Goal: Book appointment/travel/reservation

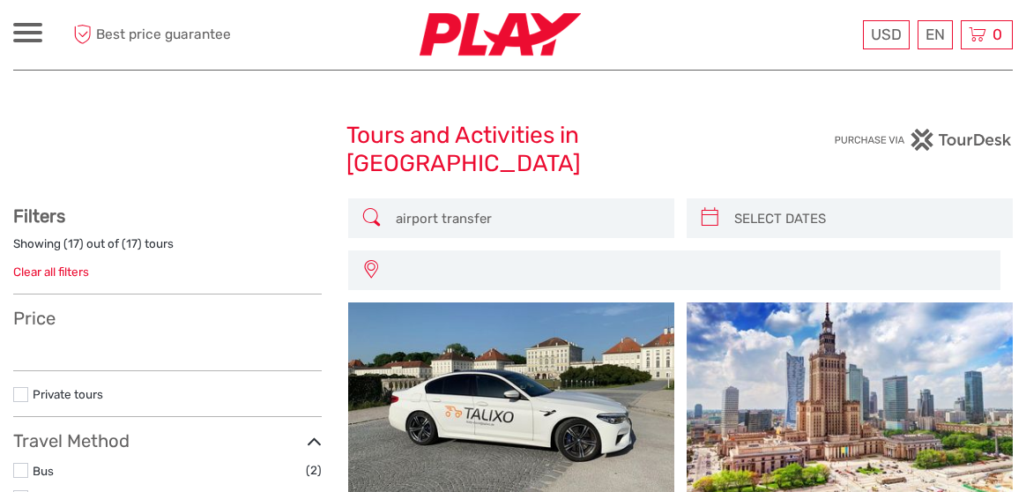
select select
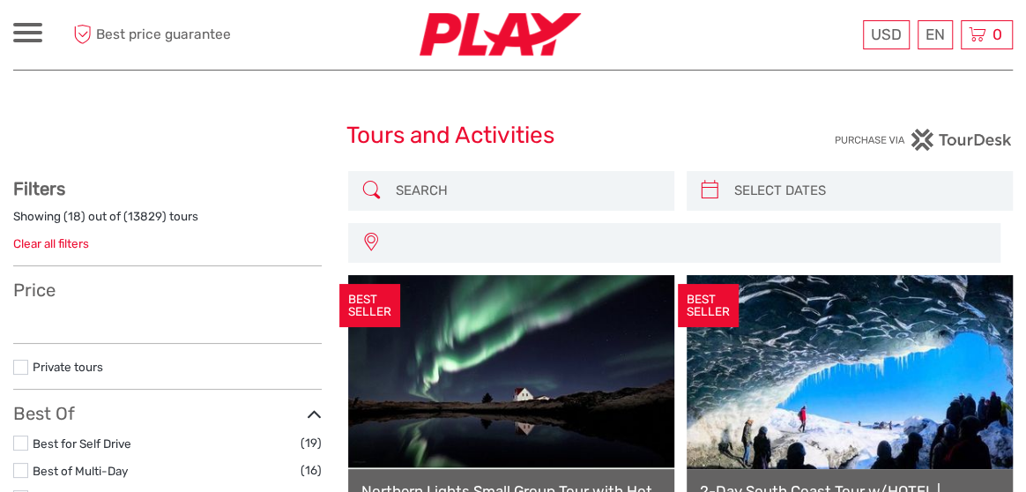
select select
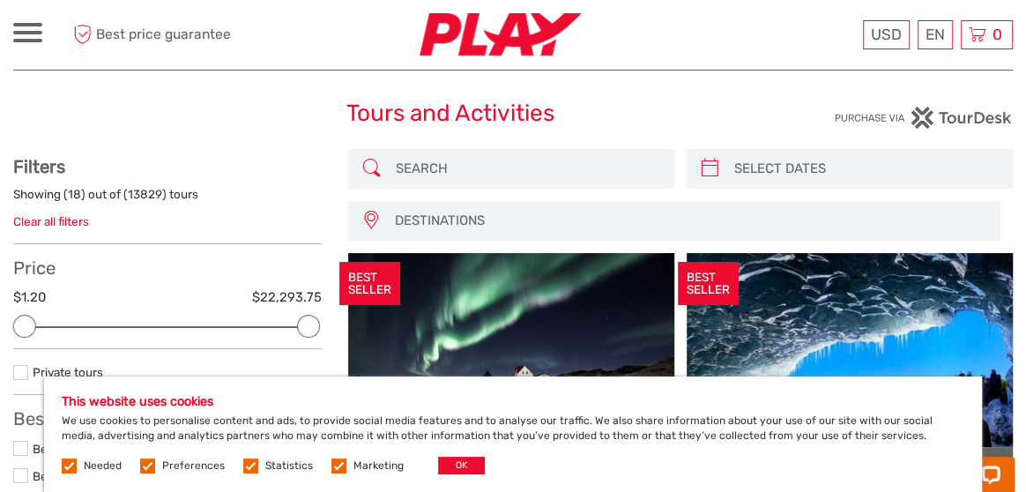
scroll to position [163, 0]
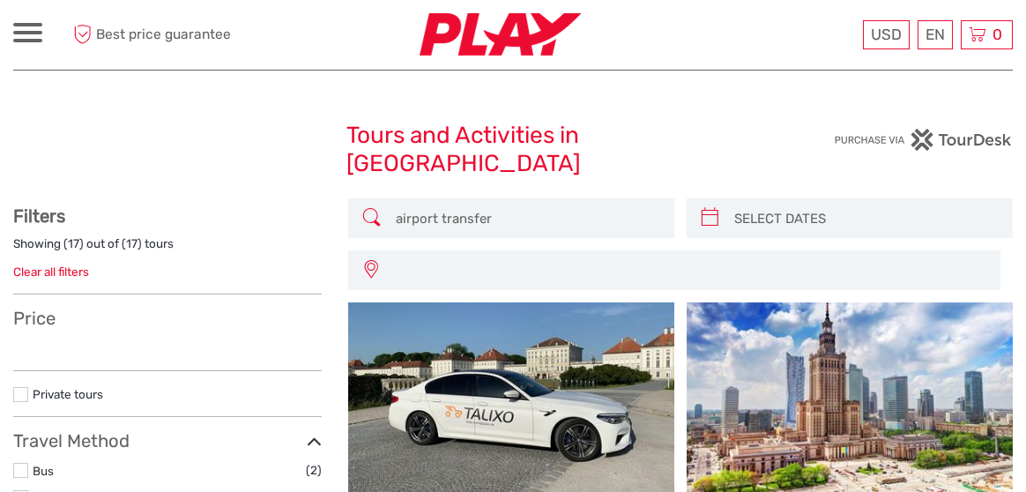
select select
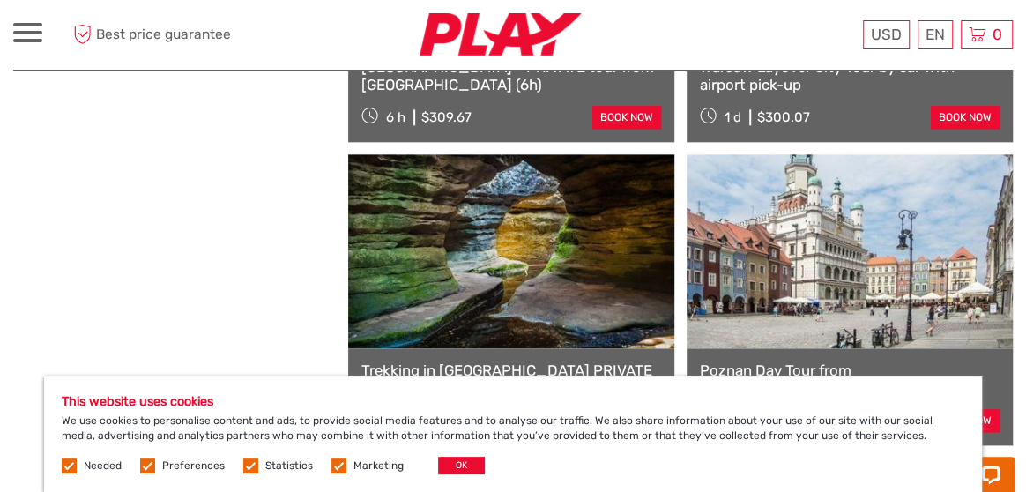
scroll to position [1060, 0]
